Goal: Task Accomplishment & Management: Use online tool/utility

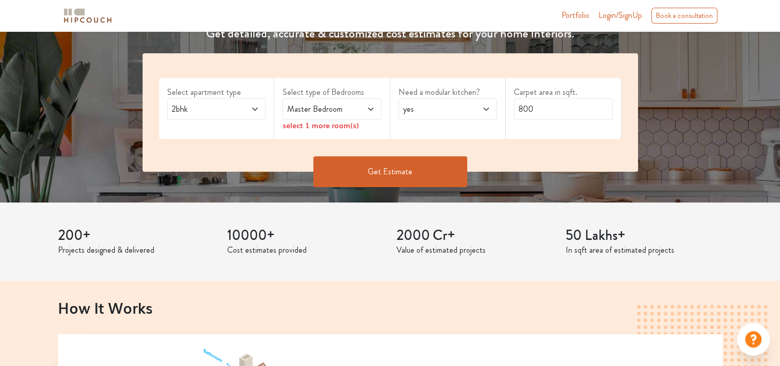
scroll to position [166, 0]
click at [247, 107] on span at bounding box center [247, 109] width 23 height 12
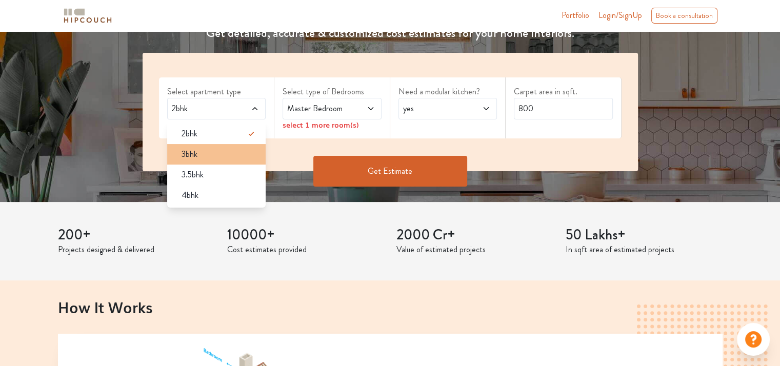
click at [231, 155] on div "3bhk" at bounding box center [219, 154] width 93 height 12
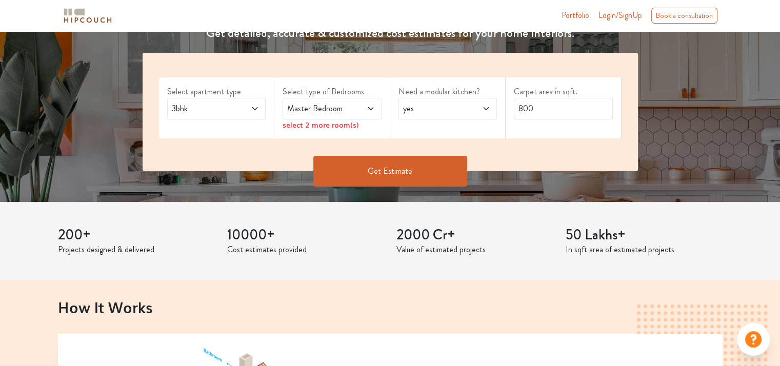
click at [296, 115] on div "Master Bedroom" at bounding box center [332, 109] width 99 height 22
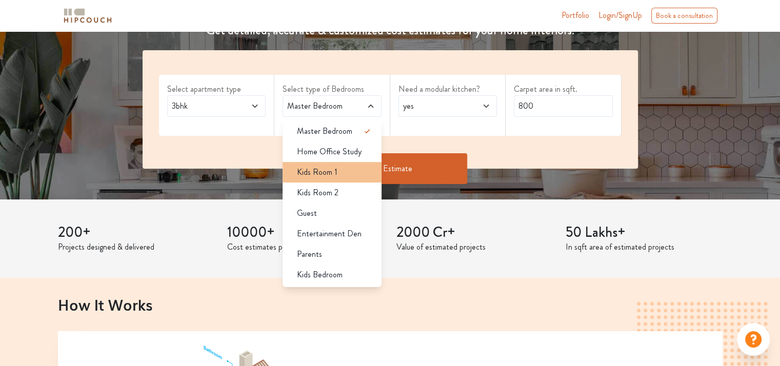
scroll to position [170, 0]
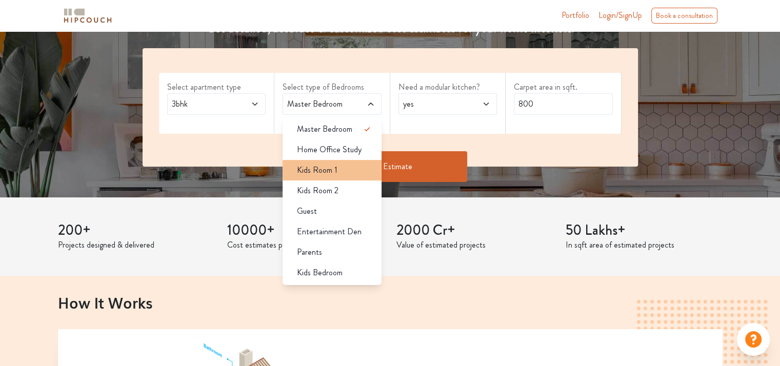
click at [337, 165] on div "Kids Room 1" at bounding box center [335, 170] width 93 height 12
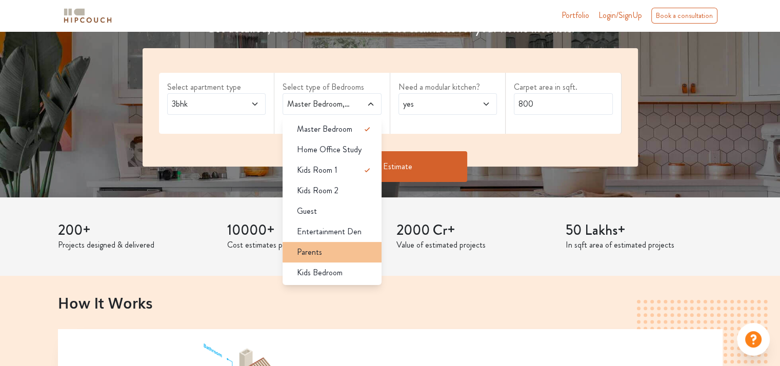
click at [345, 248] on div "Parents" at bounding box center [335, 252] width 93 height 12
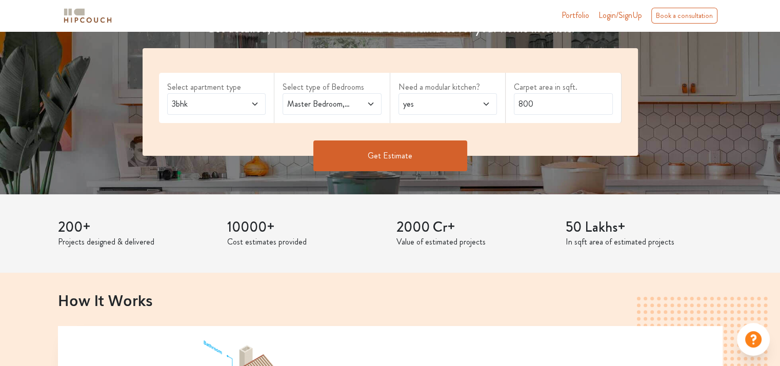
click at [356, 104] on span at bounding box center [363, 104] width 23 height 12
click at [447, 108] on span "yes" at bounding box center [434, 104] width 67 height 12
click at [515, 104] on input "800" at bounding box center [563, 104] width 99 height 22
click at [528, 106] on input "800" at bounding box center [563, 104] width 99 height 22
click at [535, 106] on input "800" at bounding box center [563, 104] width 99 height 22
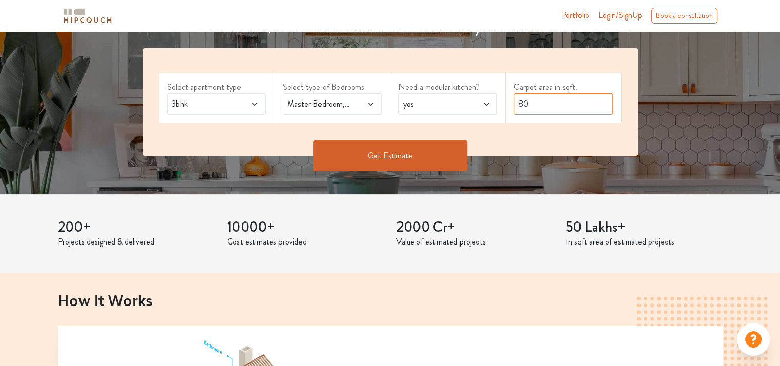
type input "8"
type input "1500"
click at [452, 154] on button "Get Estimate" at bounding box center [390, 155] width 154 height 31
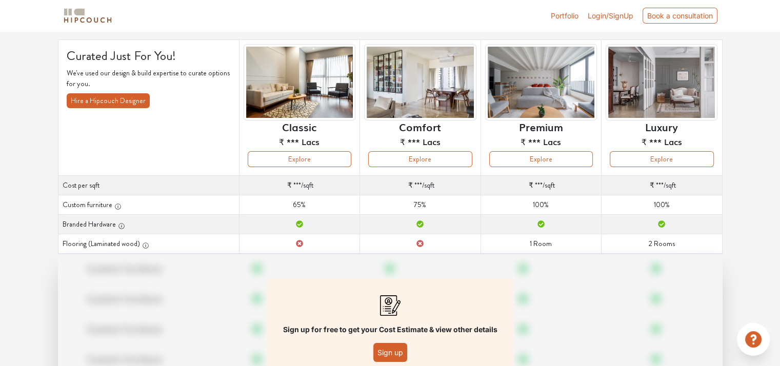
scroll to position [56, 0]
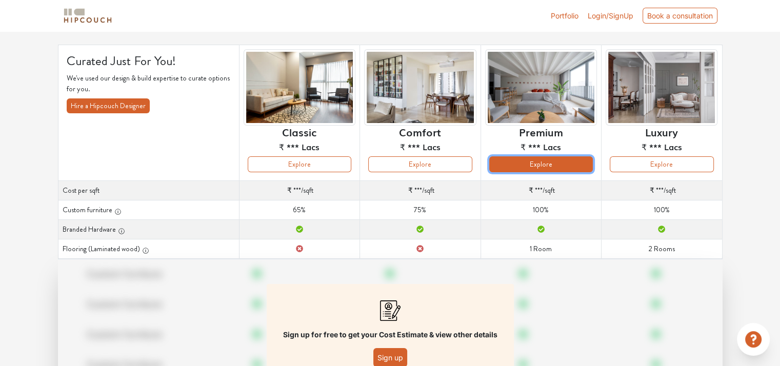
click at [538, 158] on button "Explore" at bounding box center [541, 164] width 104 height 16
